Goal: Find specific page/section: Find specific page/section

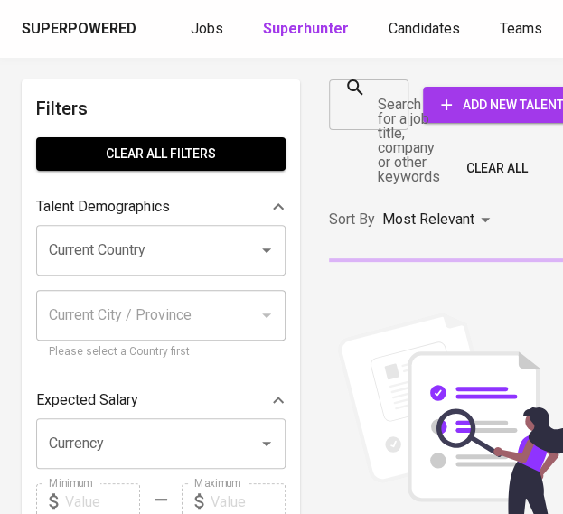
click at [385, 97] on div at bounding box center [389, 104] width 24 height 25
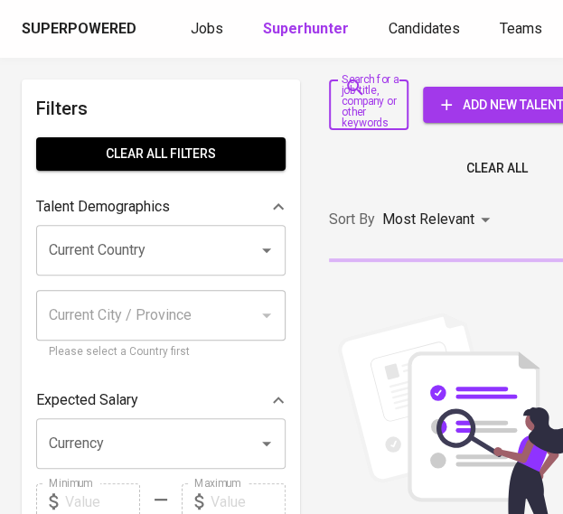
paste input "[EMAIL_ADDRESS][DOMAIN_NAME]"
type input "[EMAIL_ADDRESS][DOMAIN_NAME]"
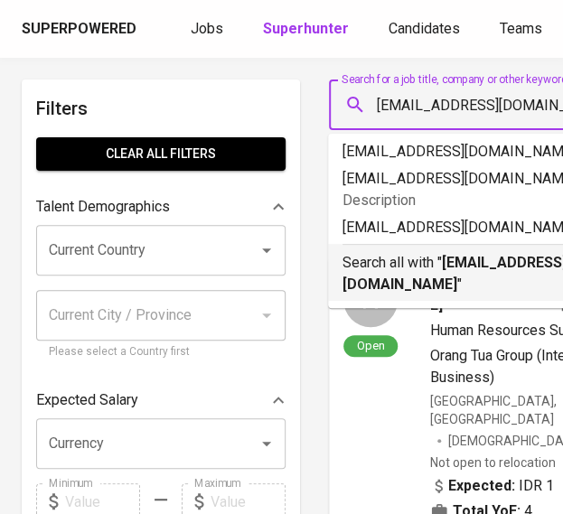
scroll to position [0, 24]
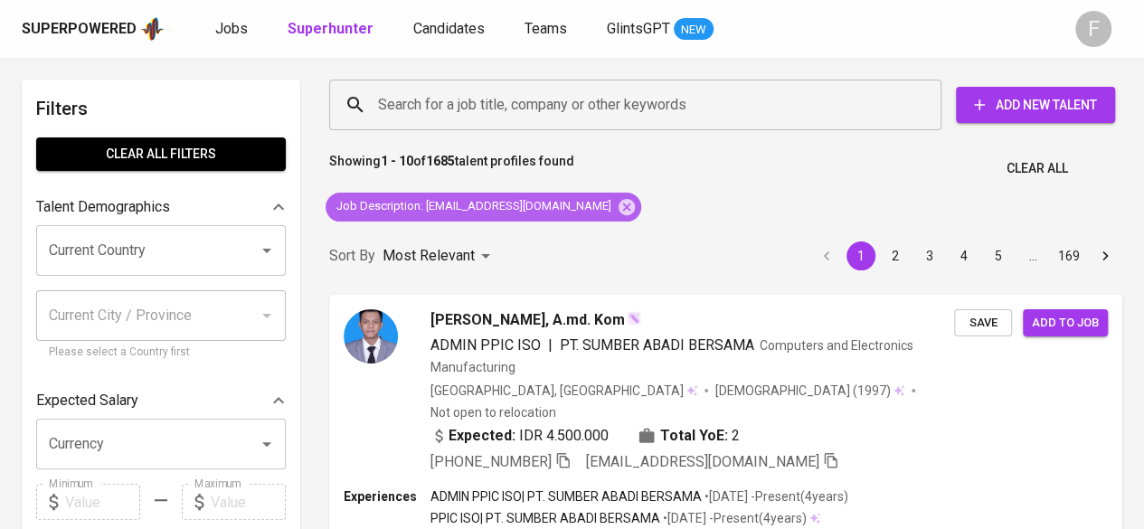
click at [562, 211] on div "Job Description : [EMAIL_ADDRESS][DOMAIN_NAME]" at bounding box center [483, 207] width 316 height 29
click at [562, 208] on icon at bounding box center [626, 206] width 16 height 16
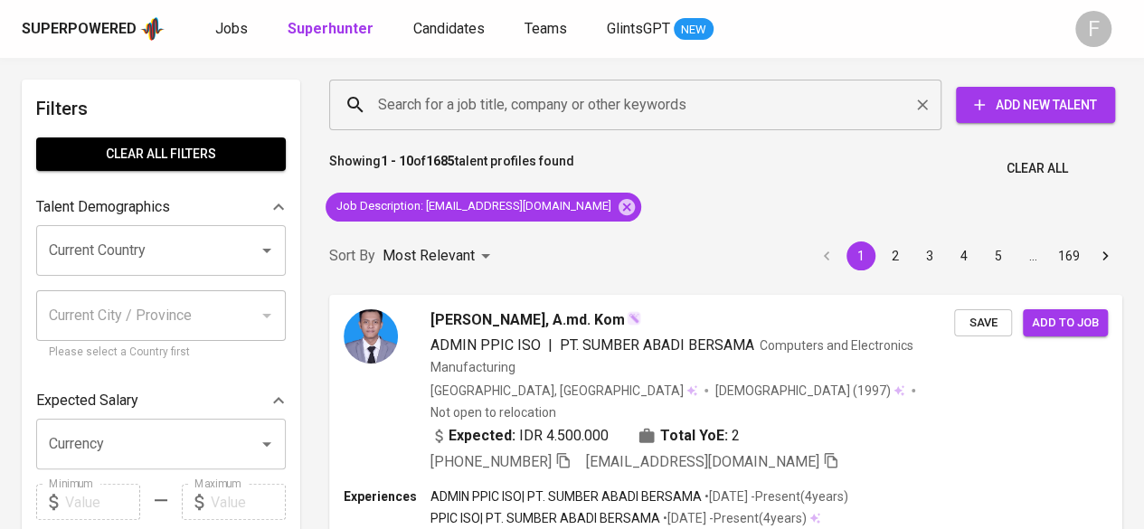
click at [552, 110] on input "Search for a job title, company or other keywords" at bounding box center [639, 105] width 533 height 34
paste input "[PERSON_NAME]"
type input "[PERSON_NAME]"
